Goal: Transaction & Acquisition: Purchase product/service

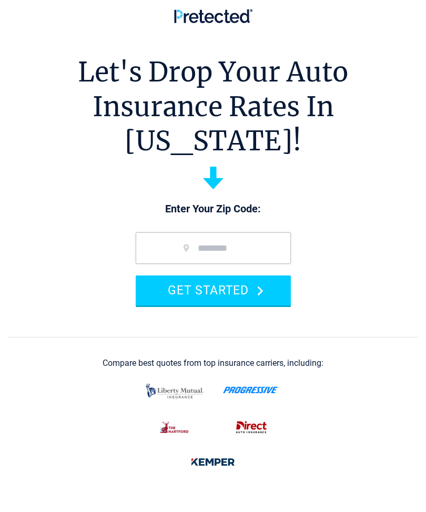
click at [167, 232] on input "zip code" at bounding box center [213, 248] width 155 height 32
type input "*****"
click at [214, 275] on button "GET STARTED" at bounding box center [213, 290] width 155 height 30
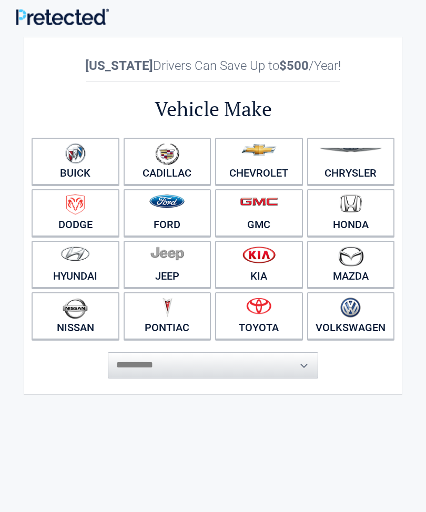
click at [175, 266] on figure at bounding box center [167, 258] width 75 height 24
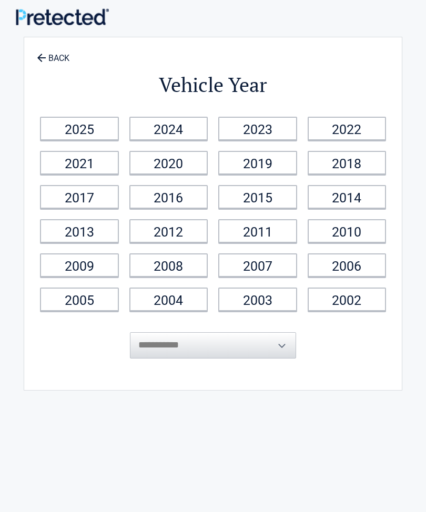
click at [350, 194] on link "2014" at bounding box center [346, 197] width 79 height 24
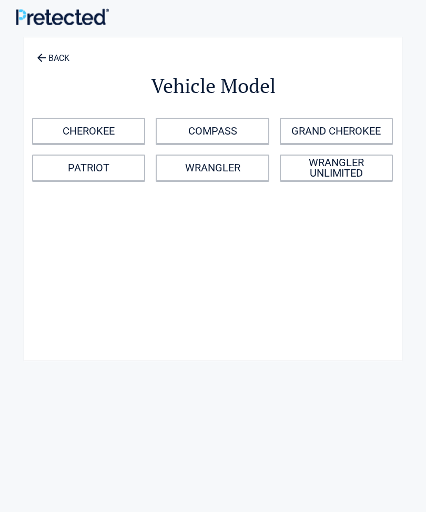
click at [97, 131] on link "CHEROKEE" at bounding box center [88, 131] width 113 height 26
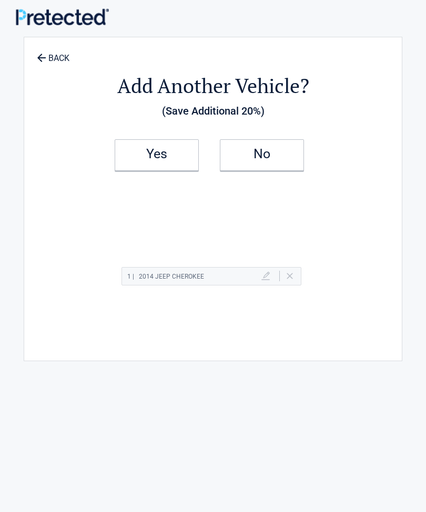
click at [165, 154] on h2 "Yes" at bounding box center [157, 153] width 62 height 7
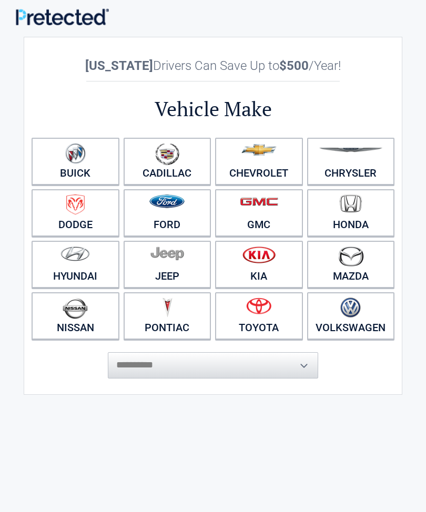
click at [83, 212] on img at bounding box center [75, 204] width 18 height 20
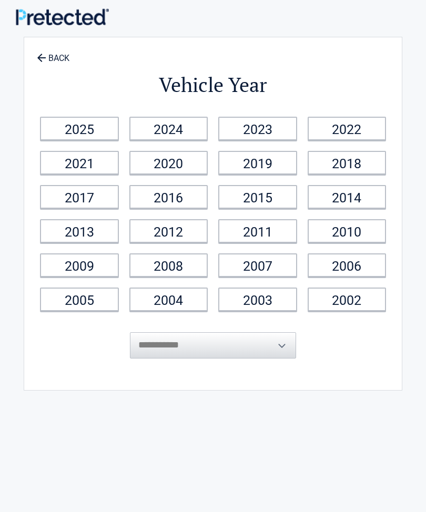
click at [76, 297] on link "2005" at bounding box center [79, 299] width 79 height 24
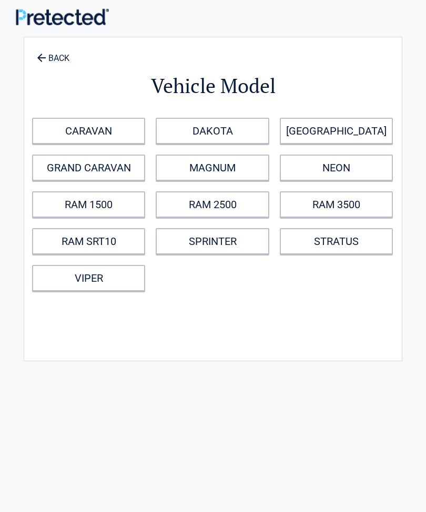
click at [94, 210] on link "RAM 1500" at bounding box center [88, 204] width 113 height 26
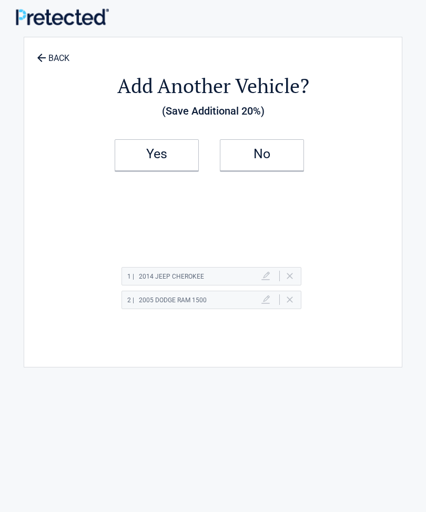
click at [268, 158] on h2 "No" at bounding box center [262, 153] width 62 height 7
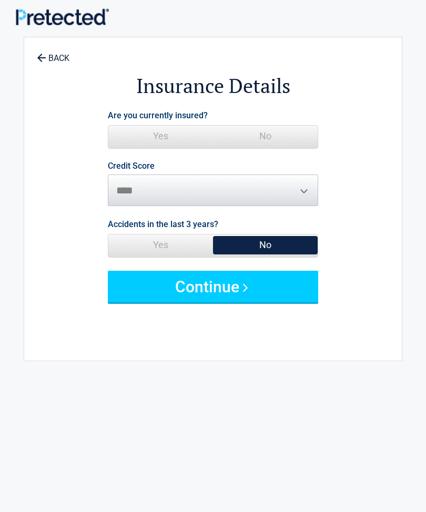
click at [14, 1] on html "**********" at bounding box center [213, 488] width 426 height 976
